Goal: Check status: Check status

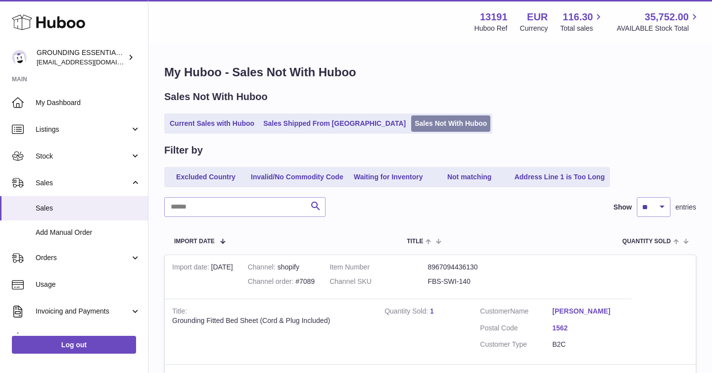
click at [411, 118] on link "Sales Not With Huboo" at bounding box center [450, 123] width 79 height 16
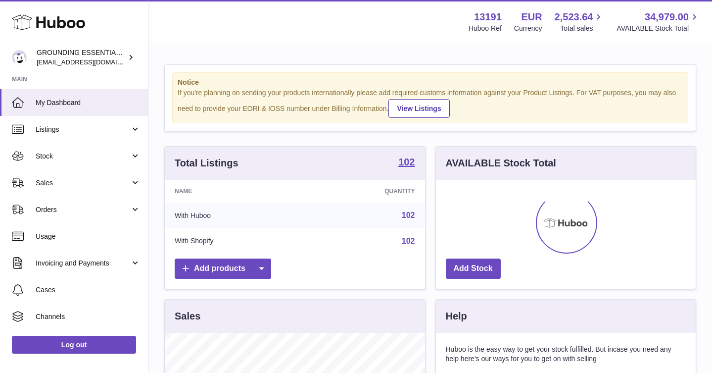
scroll to position [154, 260]
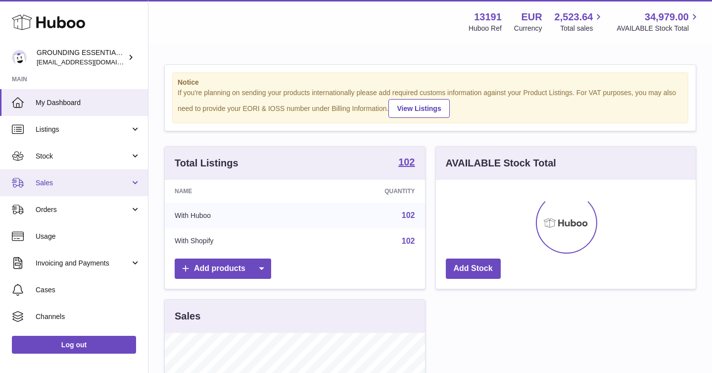
click at [111, 170] on link "Sales" at bounding box center [74, 182] width 148 height 27
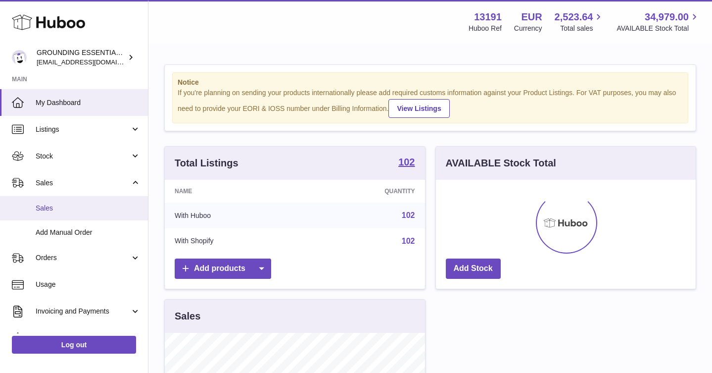
click at [98, 216] on link "Sales" at bounding box center [74, 208] width 148 height 24
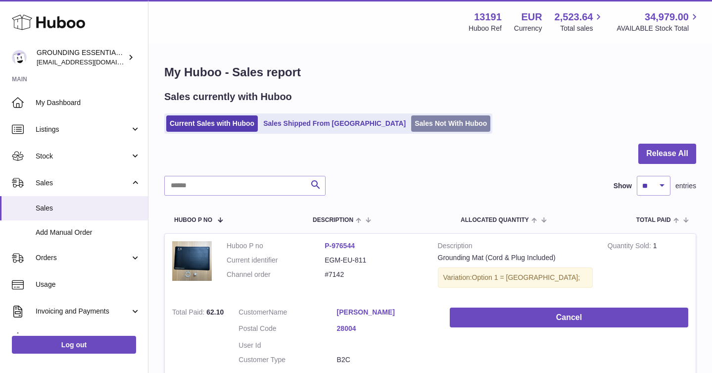
click at [411, 124] on link "Sales Not With Huboo" at bounding box center [450, 123] width 79 height 16
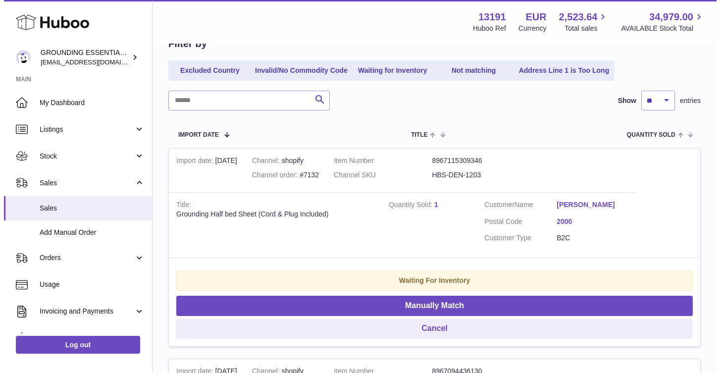
scroll to position [89, 0]
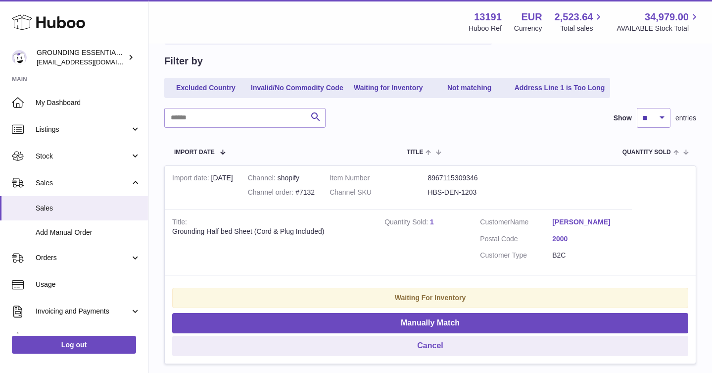
click at [597, 217] on link "Jonas Aasted" at bounding box center [588, 221] width 72 height 9
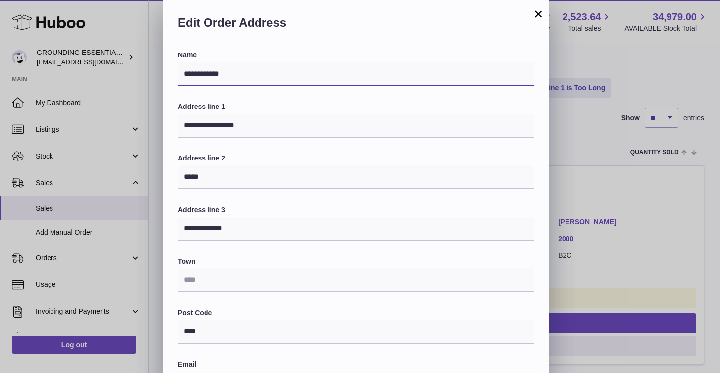
click at [346, 67] on input "**********" at bounding box center [356, 74] width 356 height 24
